Goal: Information Seeking & Learning: Learn about a topic

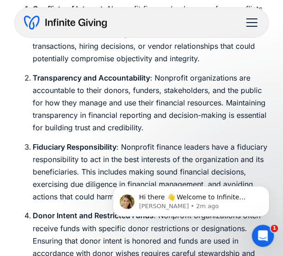
scroll to position [552, 0]
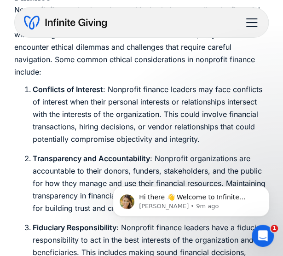
scroll to position [515, 0]
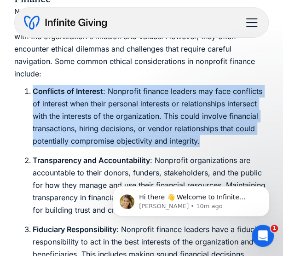
drag, startPoint x: 20, startPoint y: 90, endPoint x: 222, endPoint y: 146, distance: 209.5
click at [222, 146] on ol "Conflicts of Interest : Nonprofit finance leaders may face conflicts of interes…" at bounding box center [141, 219] width 255 height 269
click at [74, 121] on li "Conflicts of Interest : Nonprofit finance leaders may face conflicts of interes…" at bounding box center [151, 116] width 236 height 63
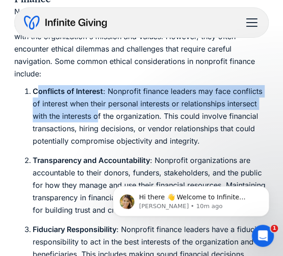
drag, startPoint x: 37, startPoint y: 92, endPoint x: 99, endPoint y: 113, distance: 65.4
click at [99, 113] on li "Conflicts of Interest : Nonprofit finance leaders may face conflicts of interes…" at bounding box center [151, 116] width 236 height 63
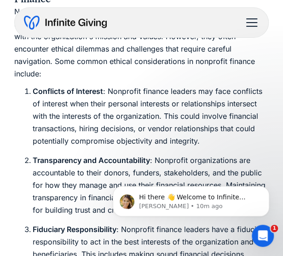
click at [33, 92] on li "Conflicts of Interest : Nonprofit finance leaders may face conflicts of interes…" at bounding box center [151, 116] width 236 height 63
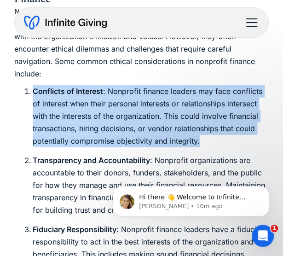
drag, startPoint x: 30, startPoint y: 88, endPoint x: 208, endPoint y: 139, distance: 184.7
click at [208, 139] on li "Conflicts of Interest : Nonprofit finance leaders may face conflicts of interes…" at bounding box center [151, 116] width 236 height 63
copy li "Conflicts of Interest : Nonprofit finance leaders may face conflicts of interes…"
click at [108, 112] on li "Conflicts of Interest : Nonprofit finance leaders may face conflicts of interes…" at bounding box center [151, 116] width 236 height 63
drag, startPoint x: 31, startPoint y: 91, endPoint x: 217, endPoint y: 141, distance: 192.5
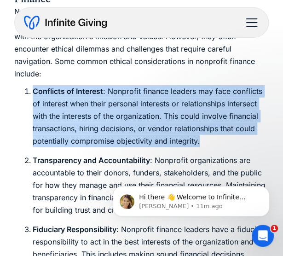
click at [217, 141] on li "Conflicts of Interest : Nonprofit finance leaders may face conflicts of interes…" at bounding box center [151, 116] width 236 height 63
copy li "Conflicts of Interest : Nonprofit finance leaders may face conflicts of interes…"
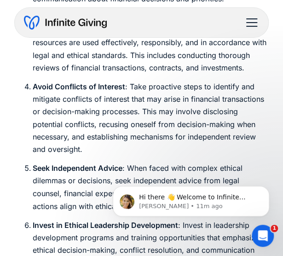
scroll to position [1084, 0]
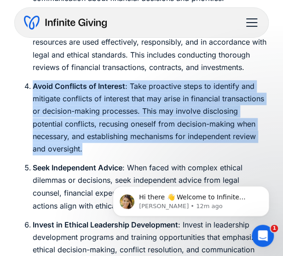
drag, startPoint x: 26, startPoint y: 84, endPoint x: 122, endPoint y: 150, distance: 116.4
click at [122, 150] on li "Avoid Conflicts of Interest : Take proactive steps to identify and mitigate con…" at bounding box center [151, 117] width 236 height 75
copy li "Avoid Conflicts of Interest : Take proactive steps to identify and mitigate con…"
